Goal: Task Accomplishment & Management: Complete application form

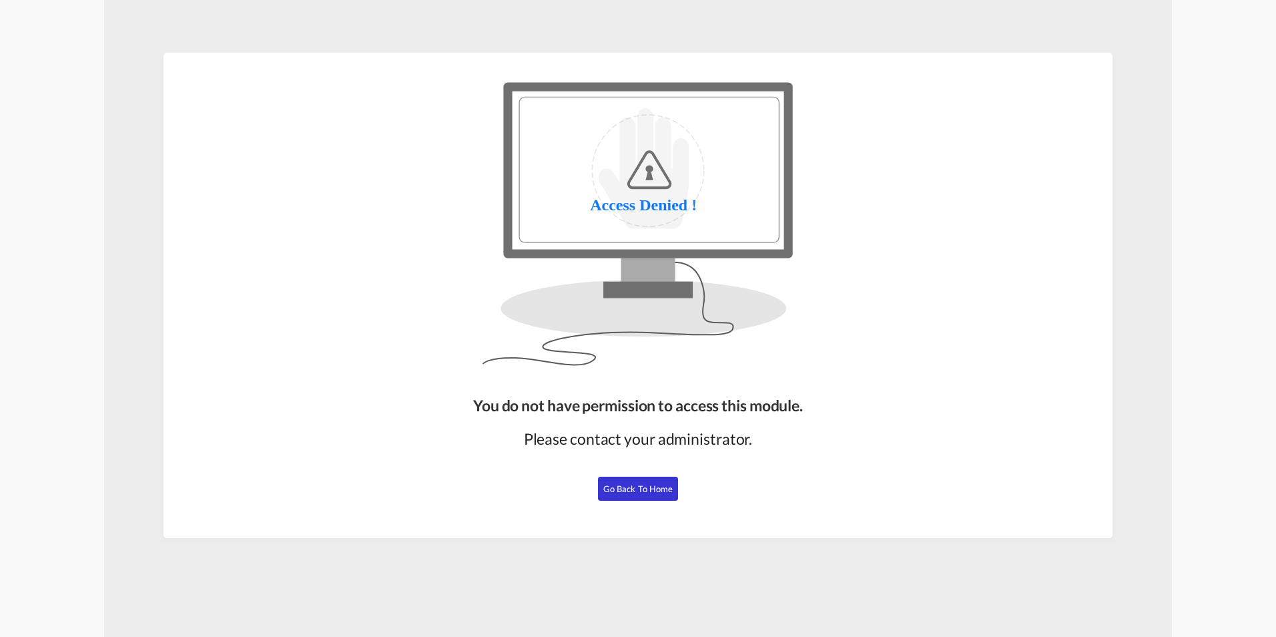
click at [625, 487] on span "Go Back to Home" at bounding box center [638, 488] width 70 height 11
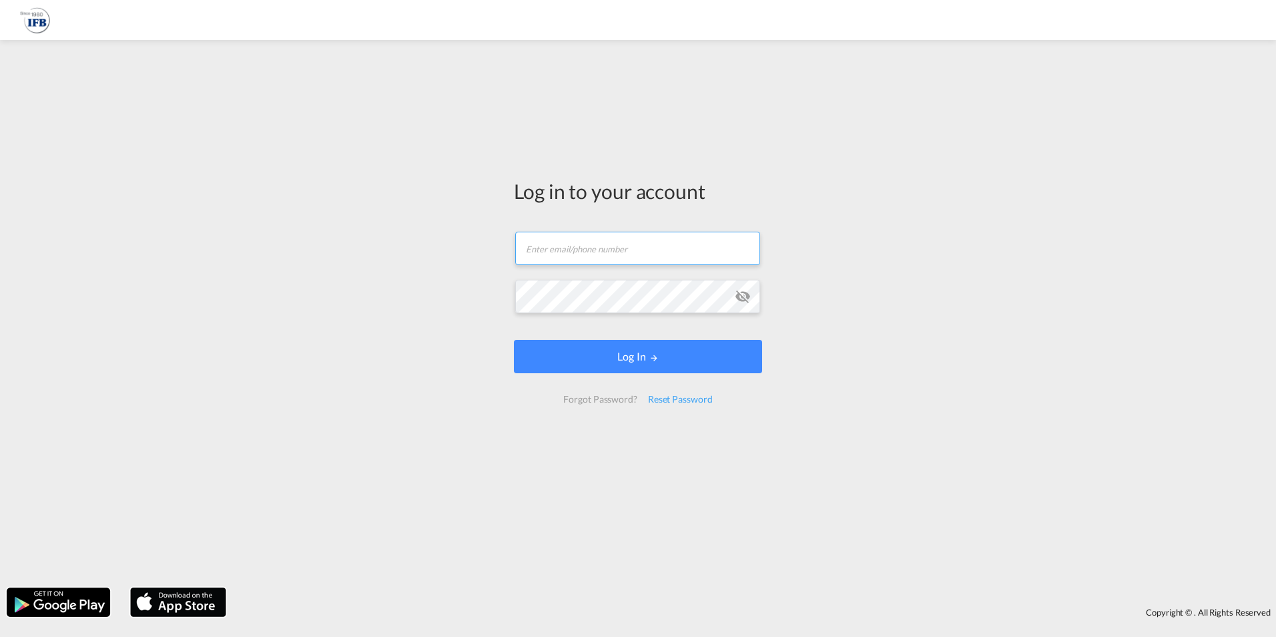
type input "[PERSON_NAME][EMAIL_ADDRESS][PERSON_NAME][DOMAIN_NAME]"
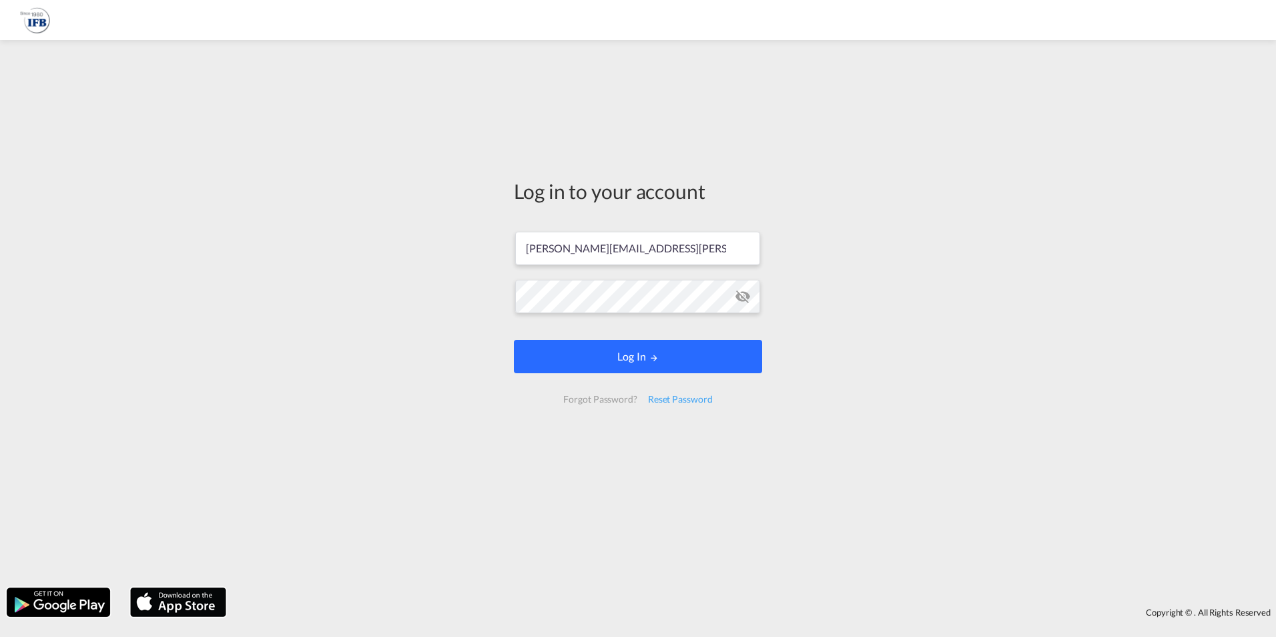
click at [665, 350] on button "Log In" at bounding box center [638, 356] width 248 height 33
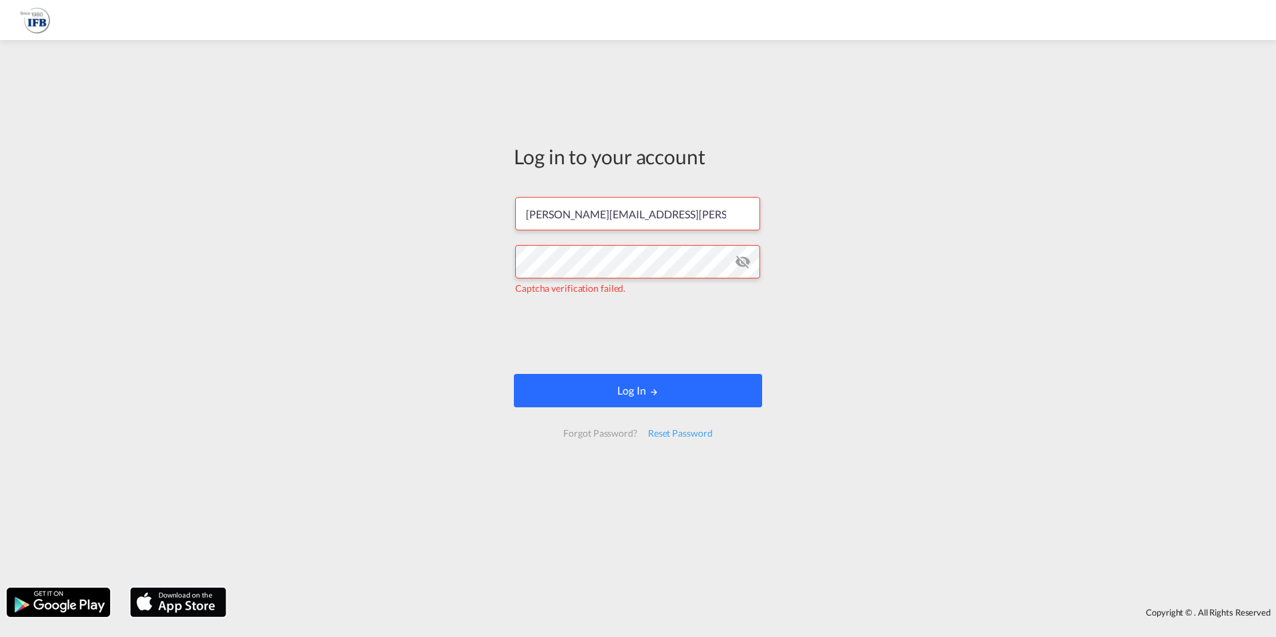
click at [662, 394] on button "Log In" at bounding box center [638, 390] width 248 height 33
click at [743, 259] on md-icon "icon-eye-off" at bounding box center [743, 262] width 16 height 16
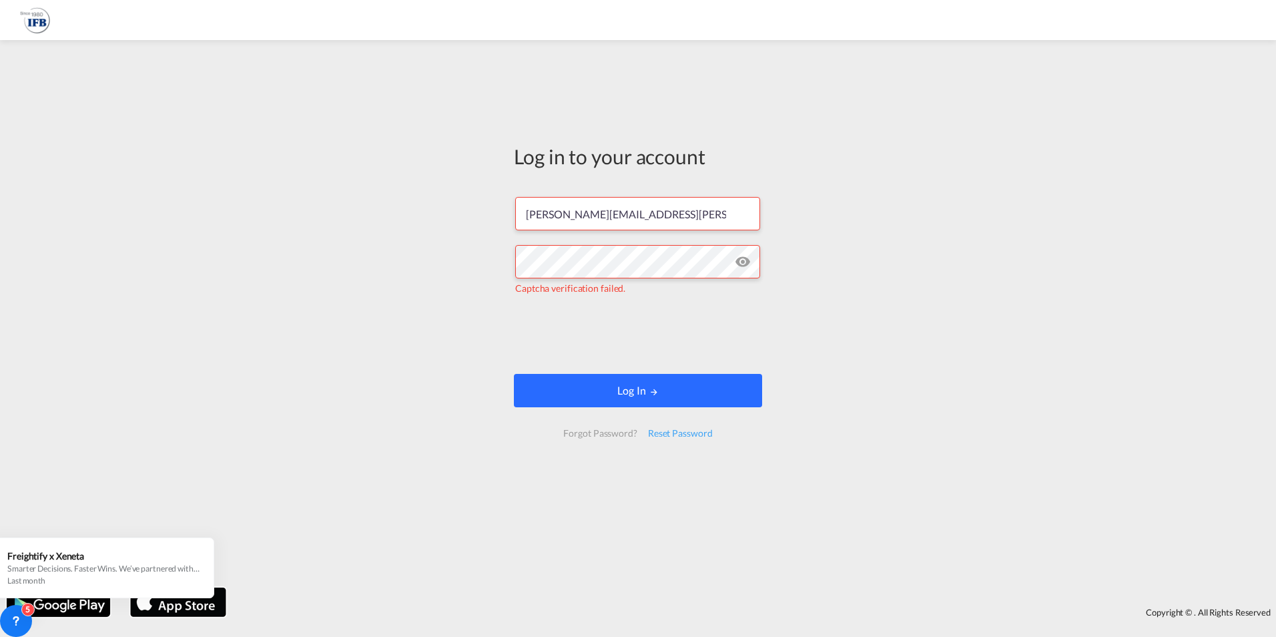
click at [670, 392] on button "Log In" at bounding box center [638, 390] width 248 height 33
